Goal: Task Accomplishment & Management: Complete application form

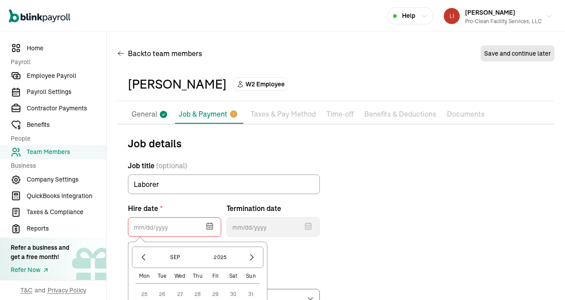
select select "[STREET_ADDRESS]"
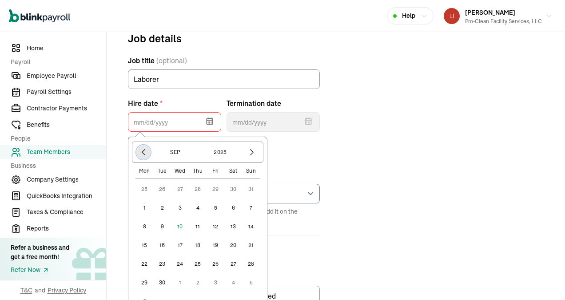
click at [143, 151] on icon "button" at bounding box center [143, 152] width 3 height 6
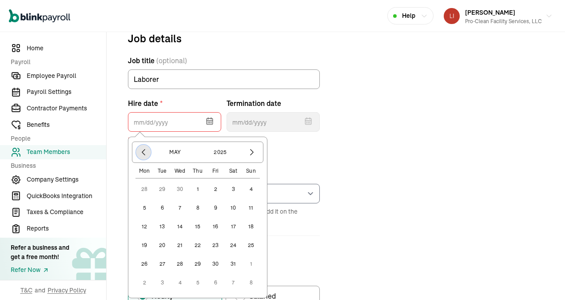
click at [143, 151] on icon "button" at bounding box center [143, 152] width 3 height 6
click at [228, 152] on button "2025" at bounding box center [220, 151] width 43 height 15
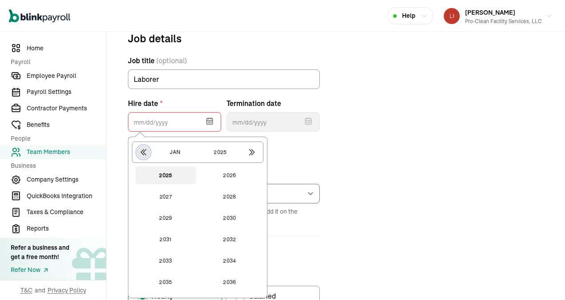
click at [143, 150] on icon "button" at bounding box center [143, 152] width 9 height 9
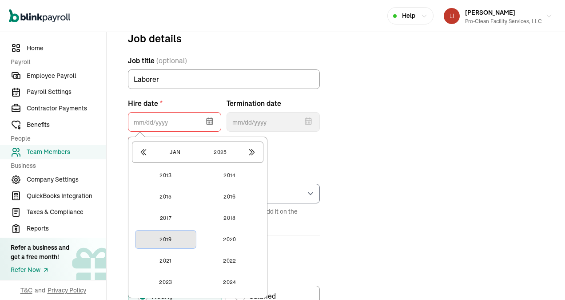
click at [168, 240] on button "2019" at bounding box center [166, 239] width 60 height 18
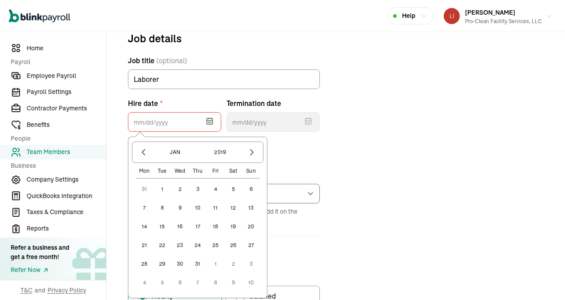
click at [163, 188] on button "1" at bounding box center [162, 189] width 18 height 18
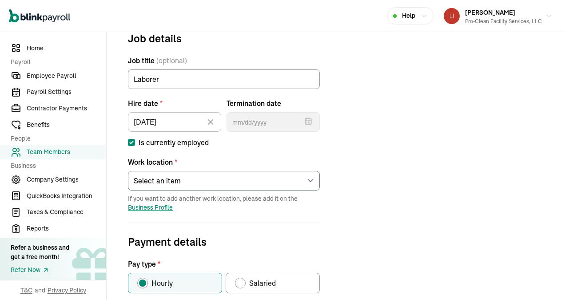
type input "[DATE]"
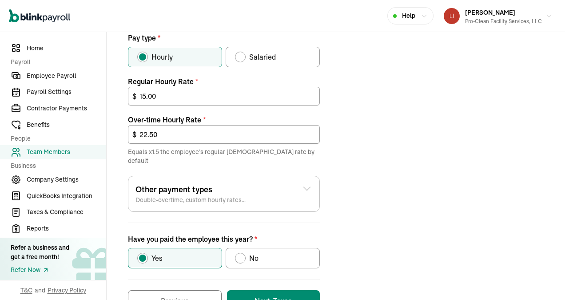
scroll to position [353, 0]
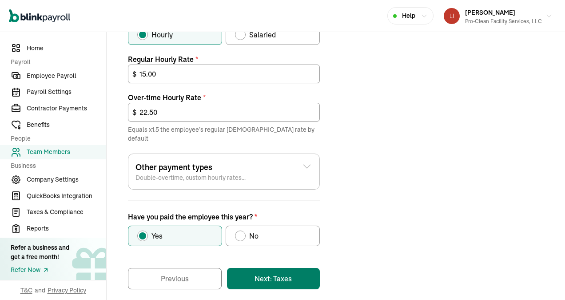
click at [255, 269] on button "Next: Taxes" at bounding box center [273, 278] width 93 height 21
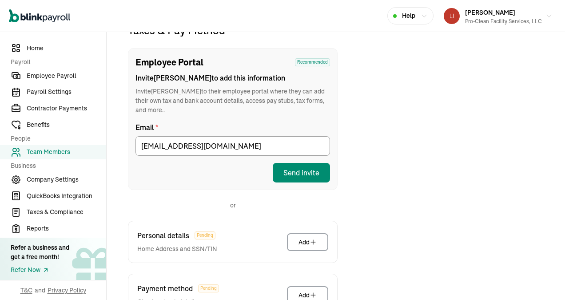
scroll to position [105, 0]
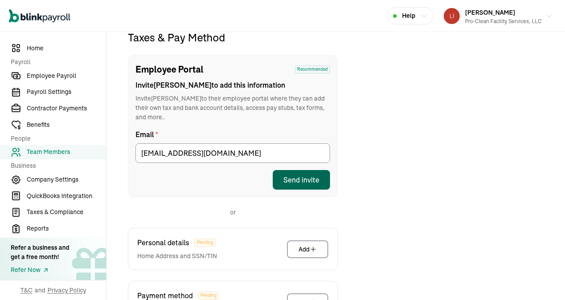
click at [298, 174] on div "Send invite" at bounding box center [302, 179] width 36 height 11
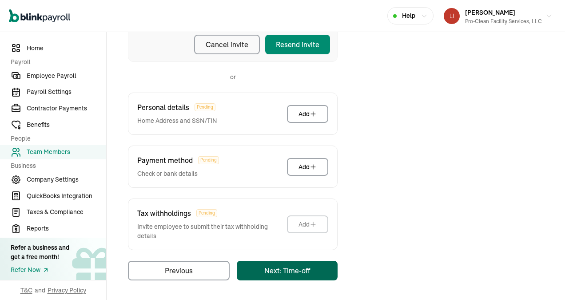
scroll to position [40, 0]
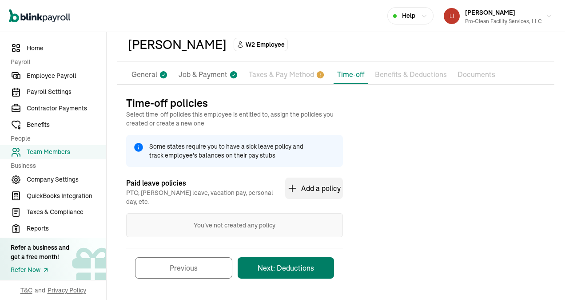
click at [292, 260] on button "Next: Deductions" at bounding box center [286, 267] width 96 height 21
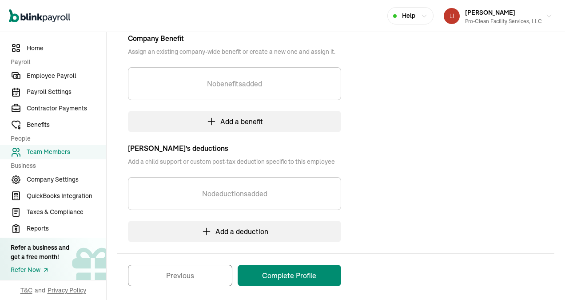
scroll to position [203, 0]
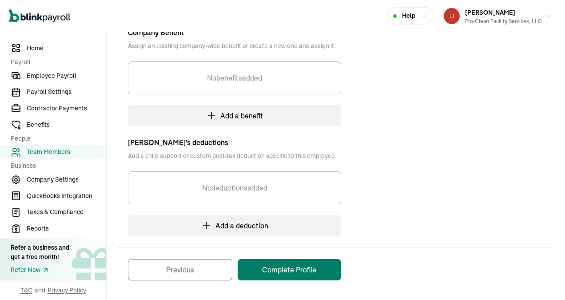
click at [282, 269] on button "Complete Profile" at bounding box center [290, 269] width 104 height 21
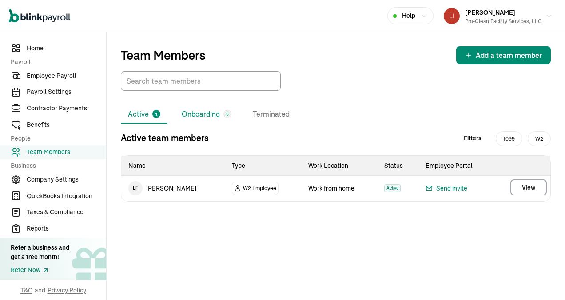
click at [197, 116] on li "Onboarding 5" at bounding box center [207, 114] width 64 height 19
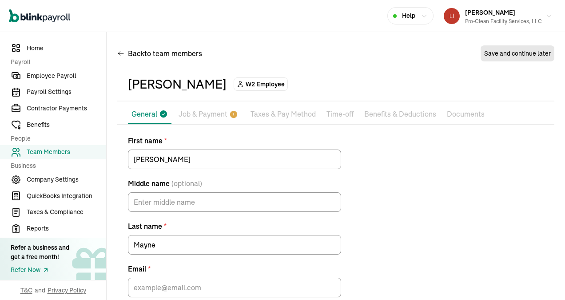
scroll to position [45, 0]
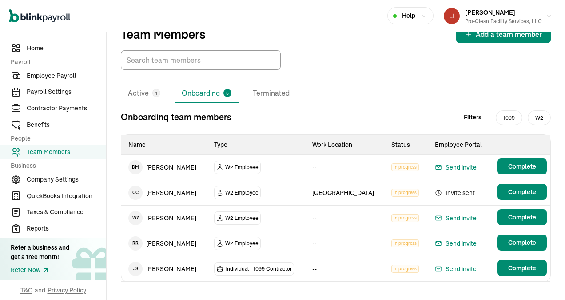
scroll to position [32, 0]
